Goal: Task Accomplishment & Management: Manage account settings

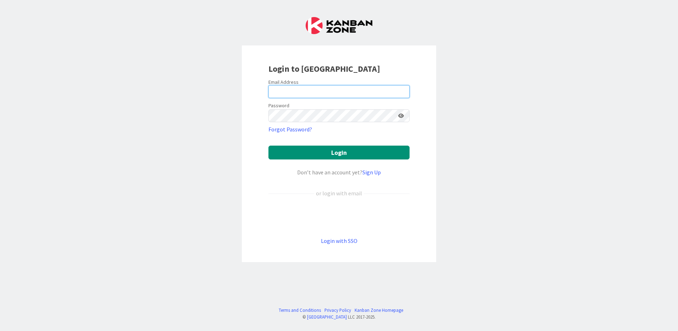
click at [352, 94] on input "email" at bounding box center [339, 91] width 141 height 13
type input "[EMAIL_ADDRESS][PERSON_NAME][DOMAIN_NAME]"
click at [269, 145] on button "Login" at bounding box center [339, 152] width 141 height 14
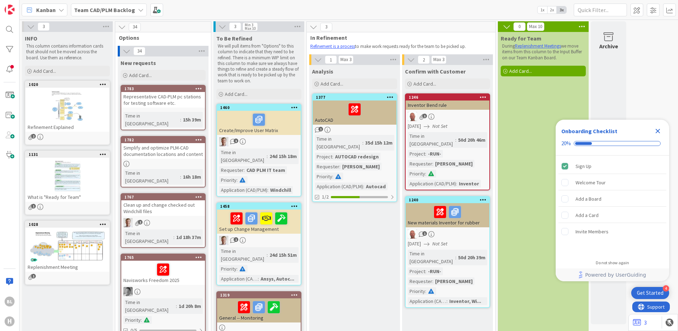
click at [658, 131] on icon "Close Checklist" at bounding box center [658, 131] width 5 height 5
